Goal: Task Accomplishment & Management: Manage account settings

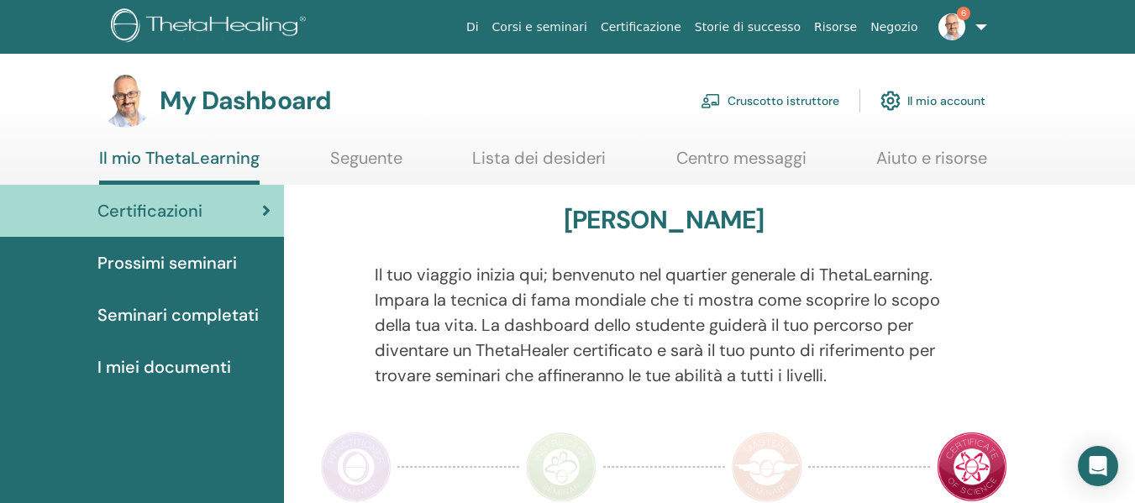
click at [774, 97] on link "Cruscotto istruttore" at bounding box center [770, 100] width 139 height 37
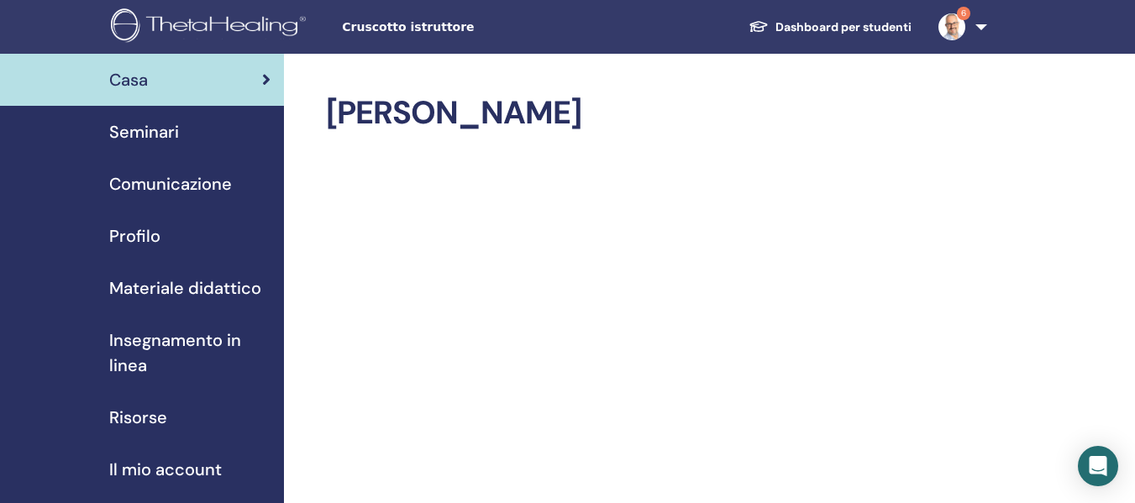
click at [160, 143] on span "Seminari" at bounding box center [144, 131] width 70 height 25
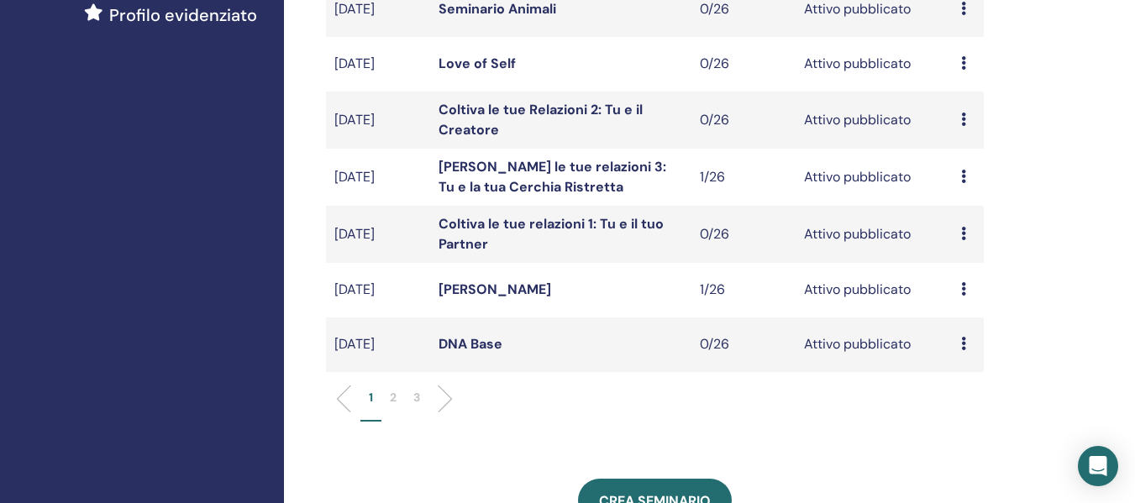
scroll to position [588, 0]
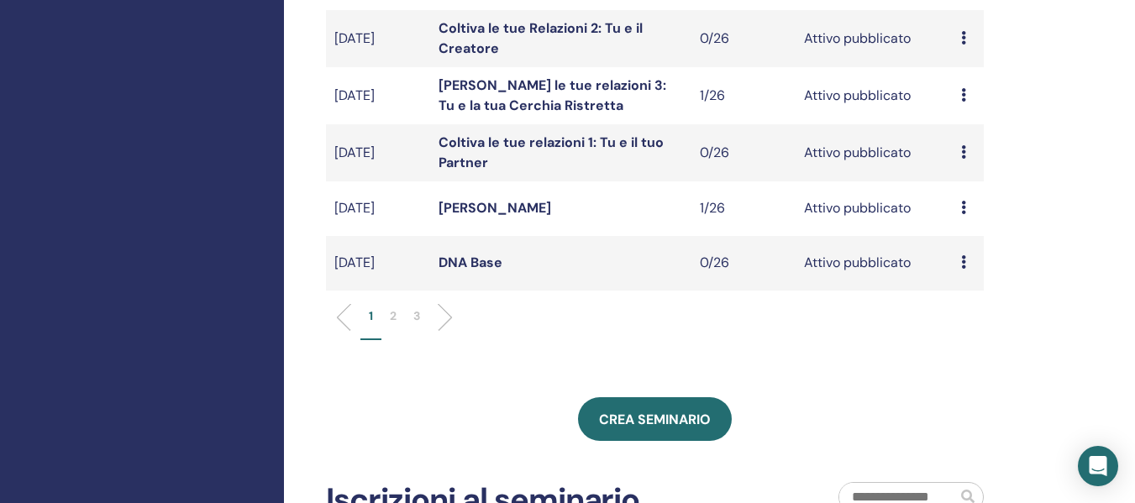
click at [393, 314] on p "2" at bounding box center [393, 317] width 7 height 18
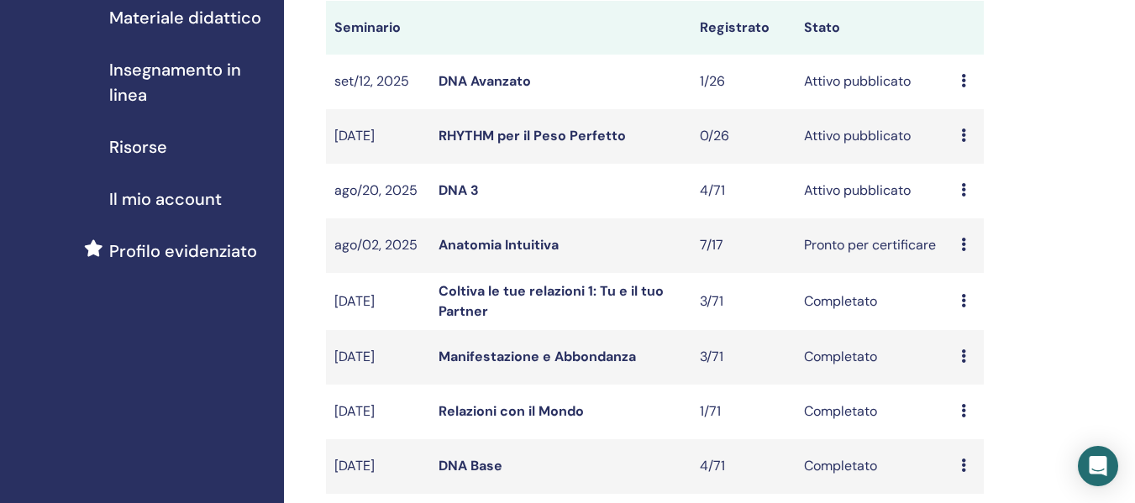
scroll to position [252, 0]
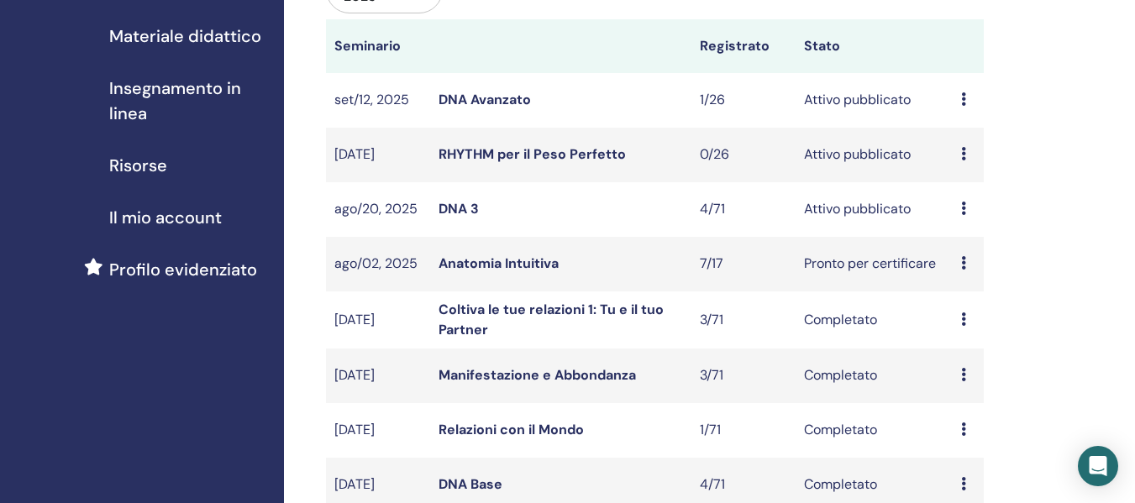
click at [460, 209] on link "DNA 3" at bounding box center [459, 209] width 40 height 18
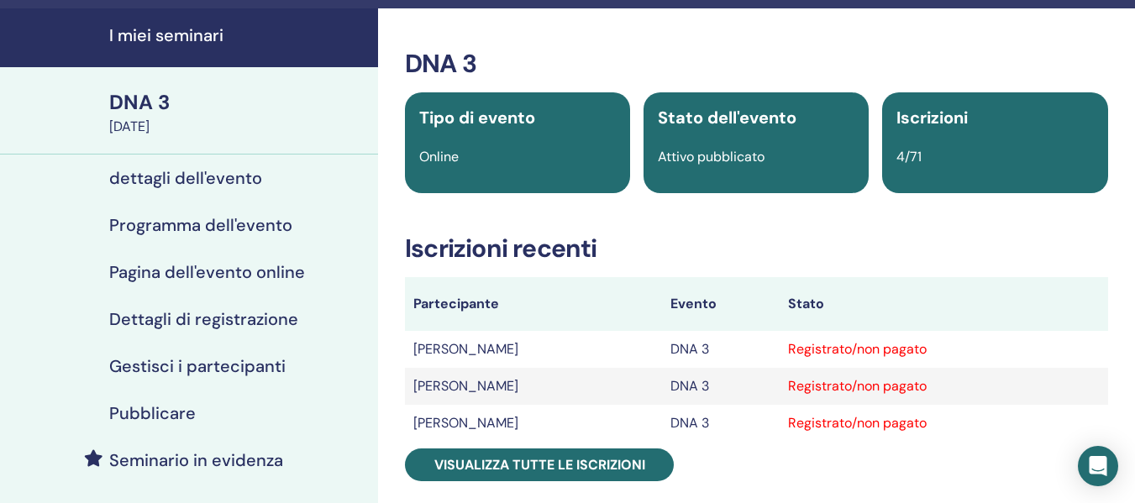
scroll to position [168, 0]
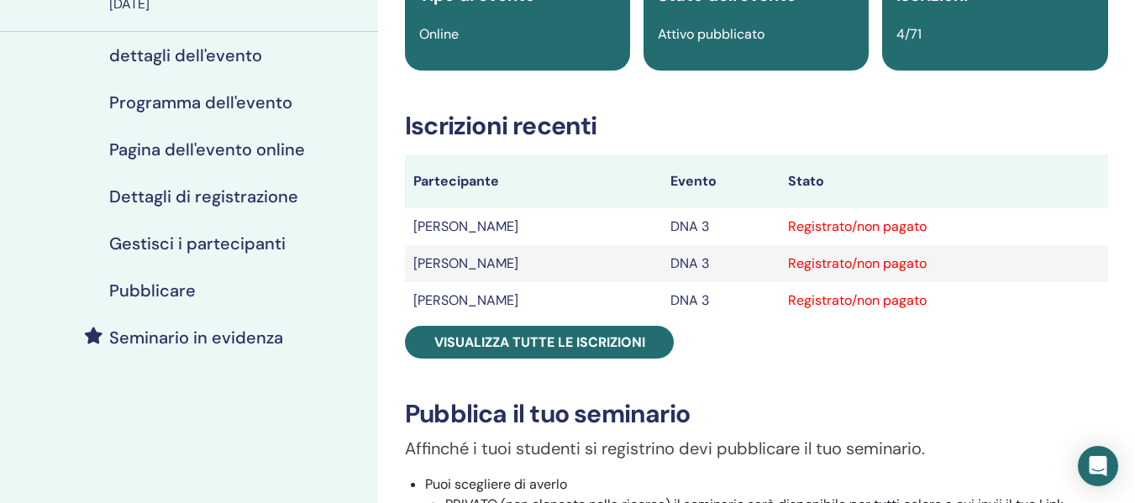
click at [223, 240] on h4 "Gestisci i partecipanti" at bounding box center [197, 244] width 176 height 20
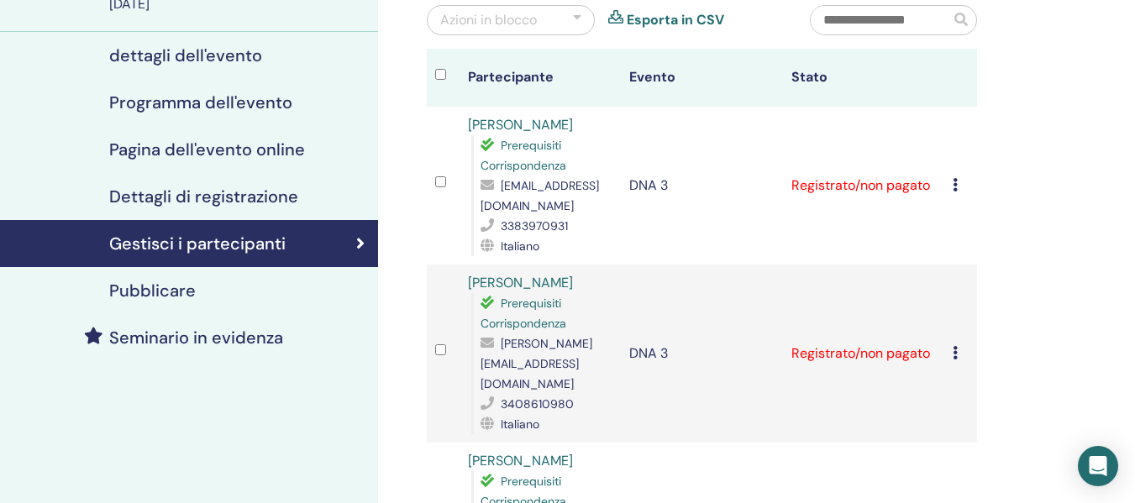
click at [959, 186] on div "Annulla registrazione Non autocertificare Contrassegna come pagato Contrassegna…" at bounding box center [961, 186] width 16 height 20
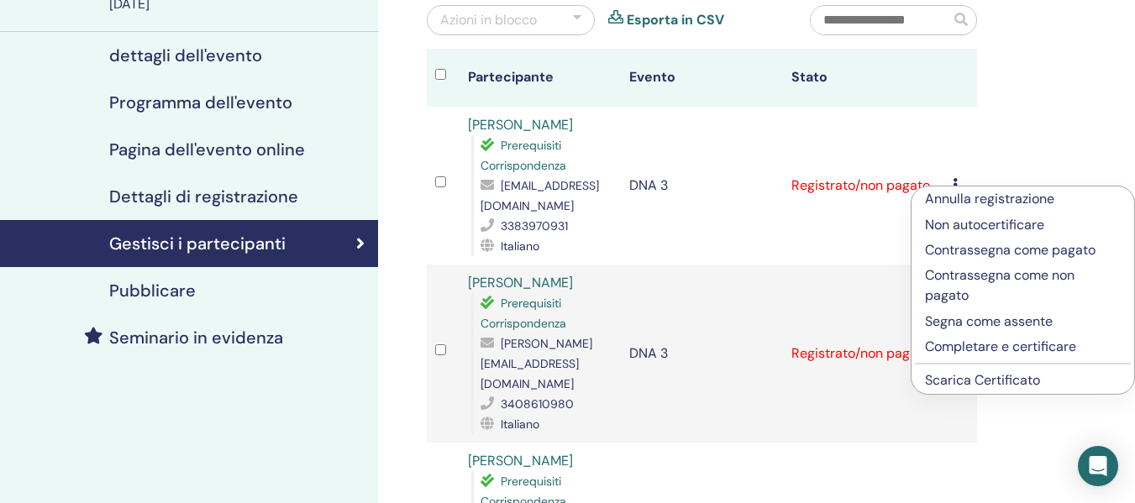
click at [979, 379] on link "Scarica Certificato" at bounding box center [982, 380] width 115 height 18
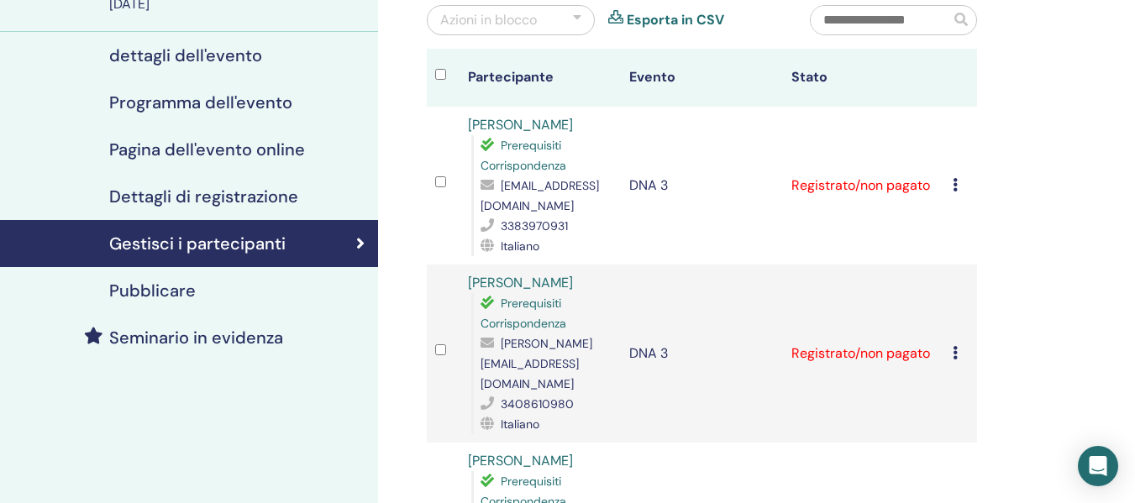
click at [957, 355] on icon at bounding box center [955, 352] width 5 height 13
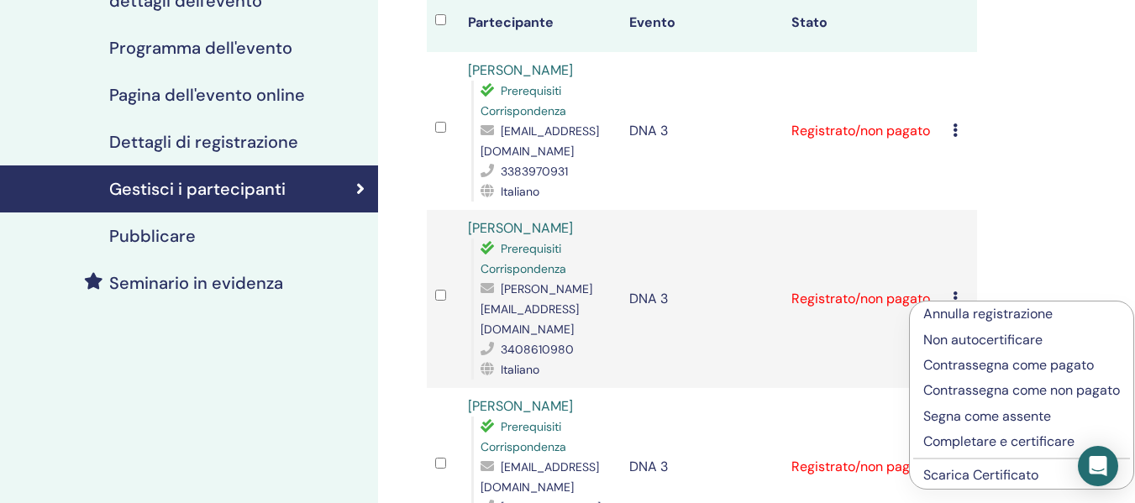
scroll to position [252, 0]
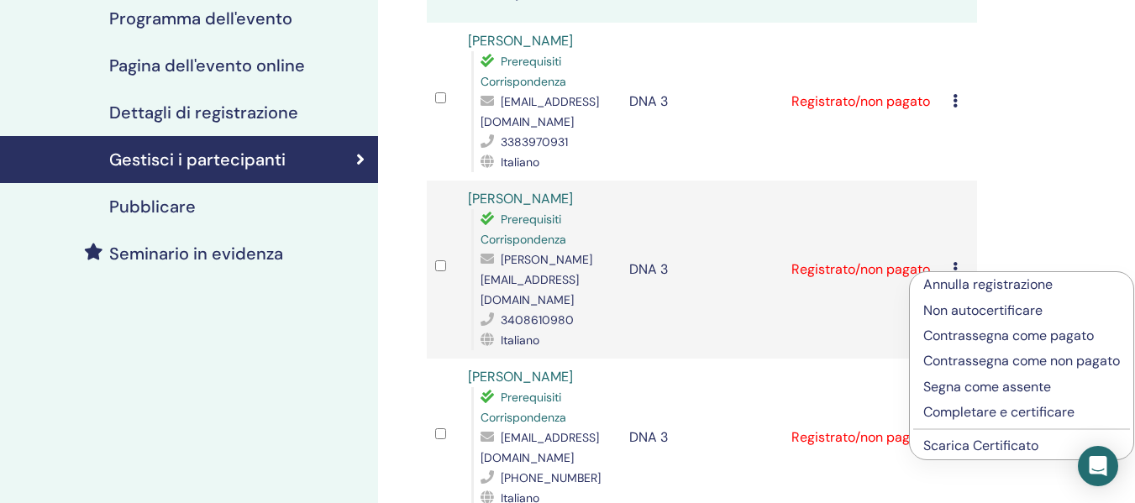
click at [968, 455] on link "Scarica Certificato" at bounding box center [980, 446] width 115 height 18
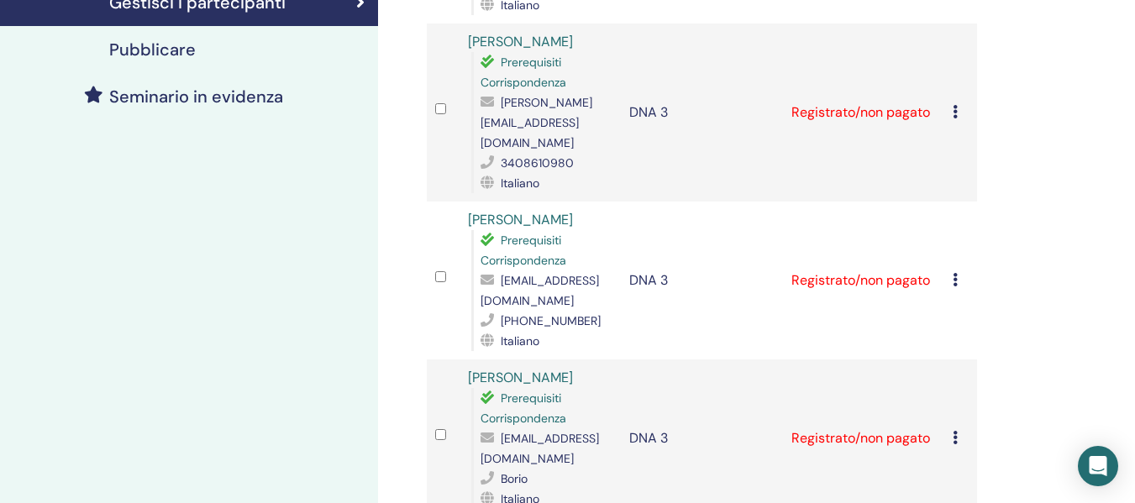
scroll to position [420, 0]
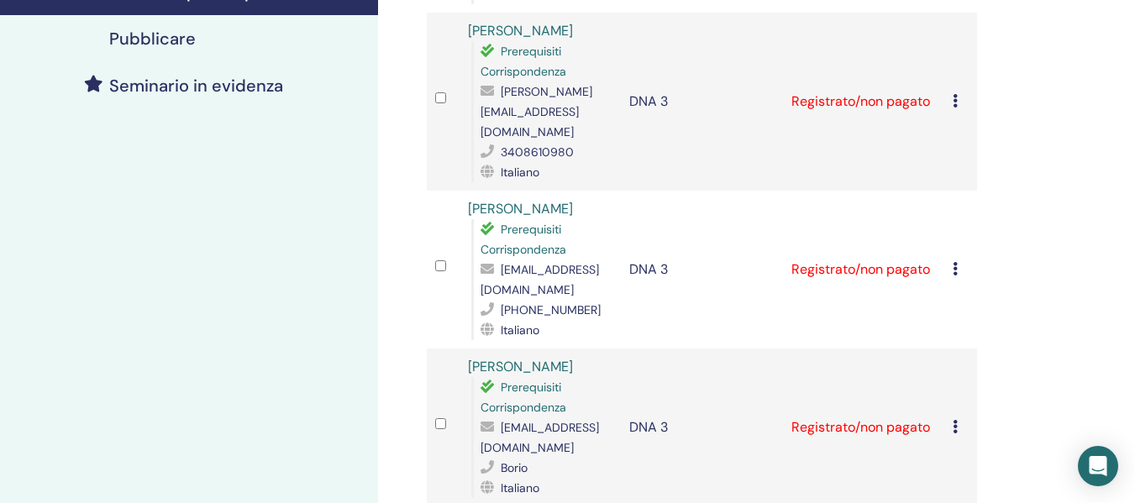
click at [954, 269] on td "Annulla registrazione Non autocertificare Contrassegna come pagato Contrassegna…" at bounding box center [960, 270] width 33 height 158
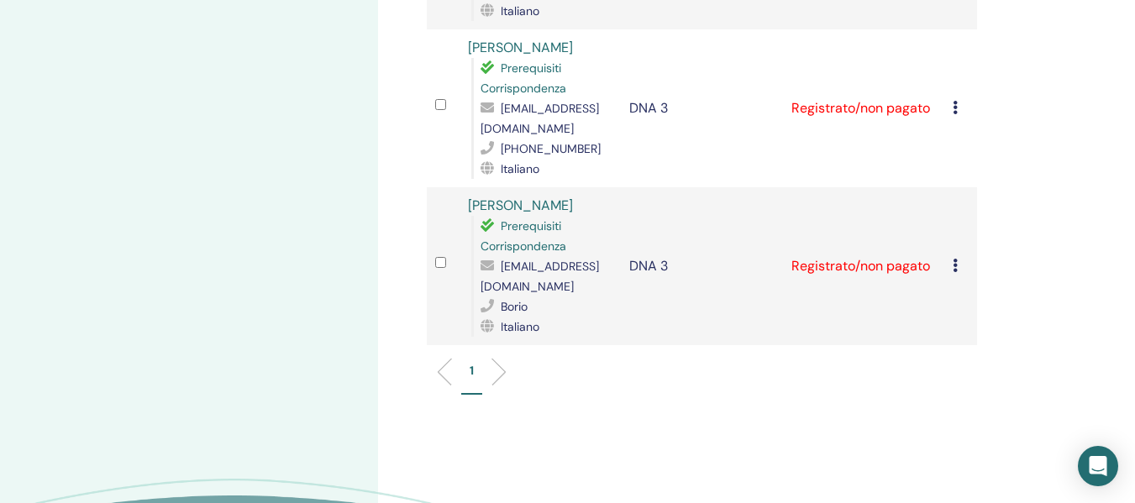
scroll to position [588, 0]
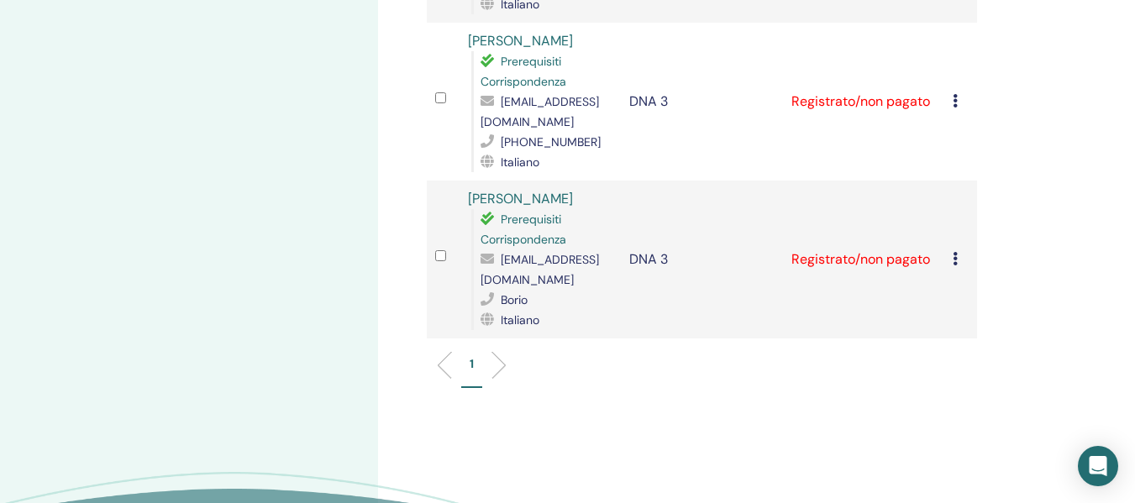
click at [960, 98] on div "Annulla registrazione Non autocertificare Contrassegna come pagato Contrassegna…" at bounding box center [961, 102] width 16 height 20
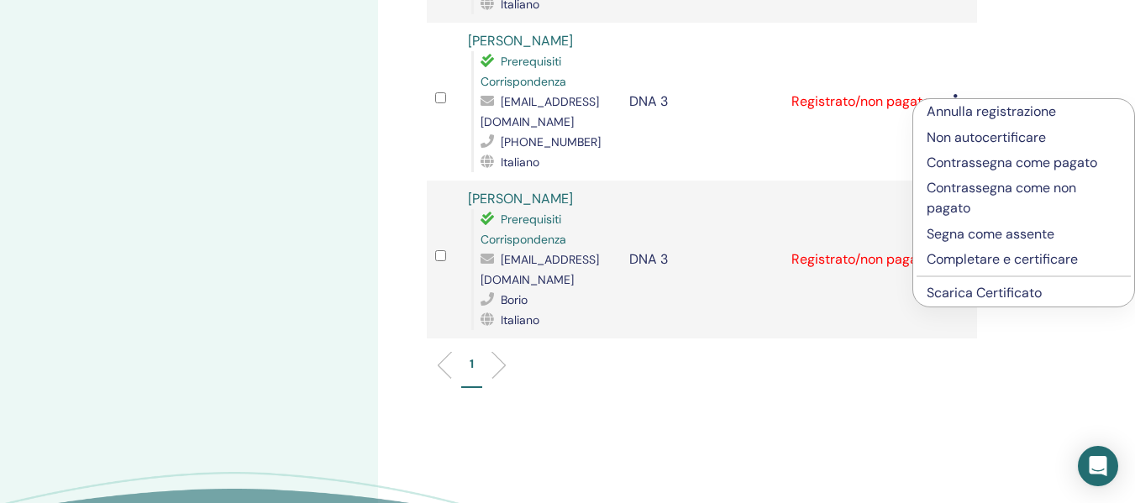
click at [991, 291] on link "Scarica Certificato" at bounding box center [984, 293] width 115 height 18
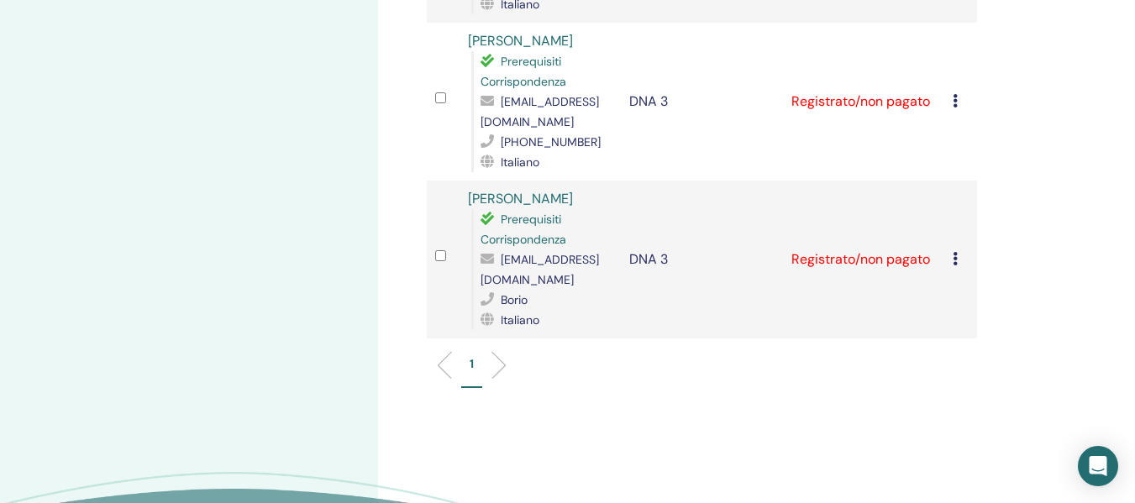
click at [957, 257] on icon at bounding box center [955, 258] width 5 height 13
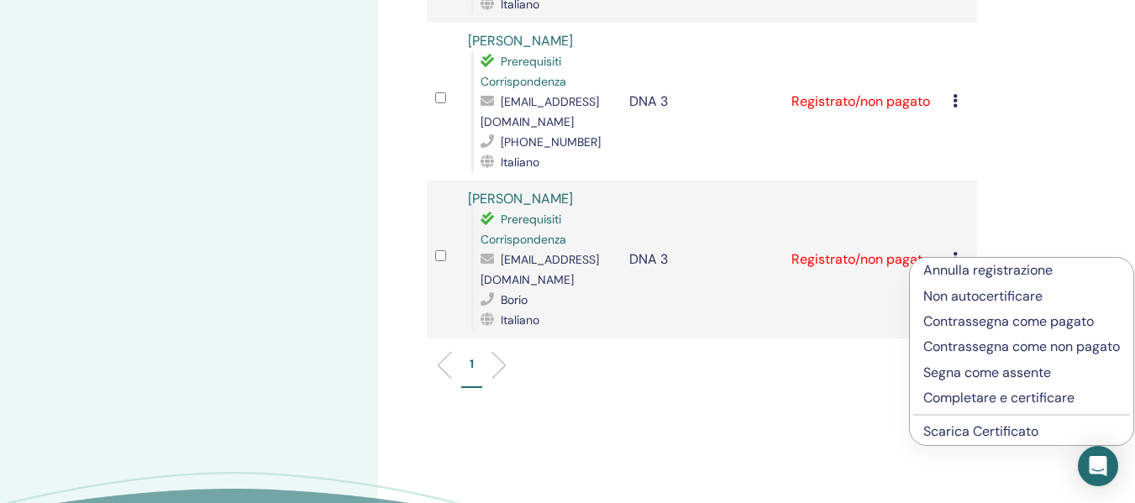
click at [971, 440] on link "Scarica Certificato" at bounding box center [980, 432] width 115 height 18
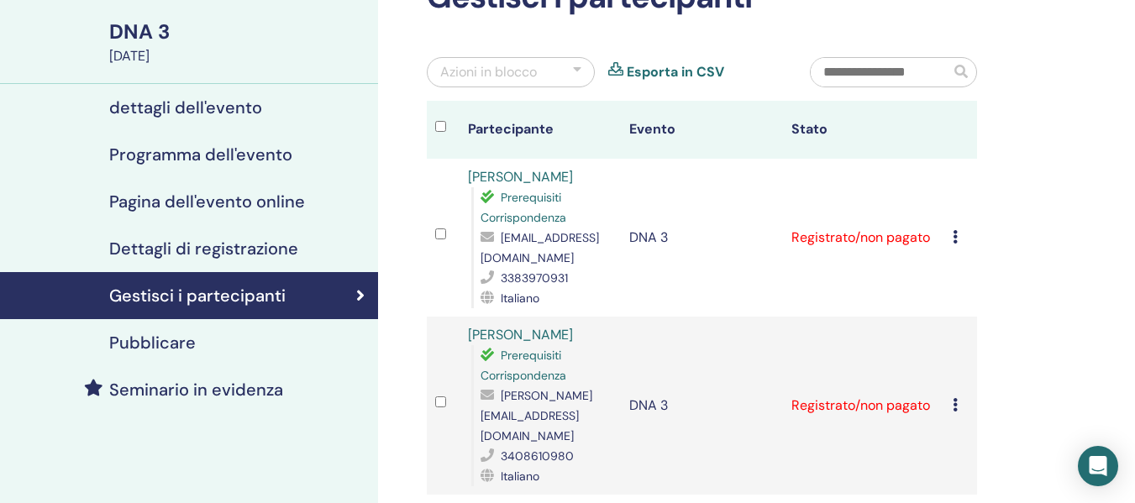
scroll to position [84, 0]
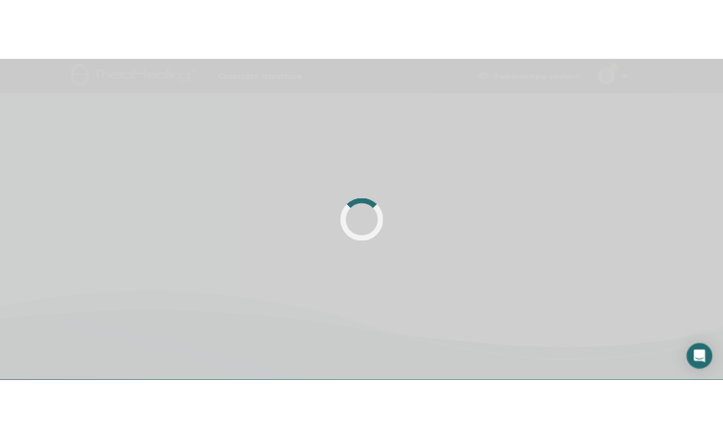
scroll to position [84, 0]
